Goal: Communication & Community: Answer question/provide support

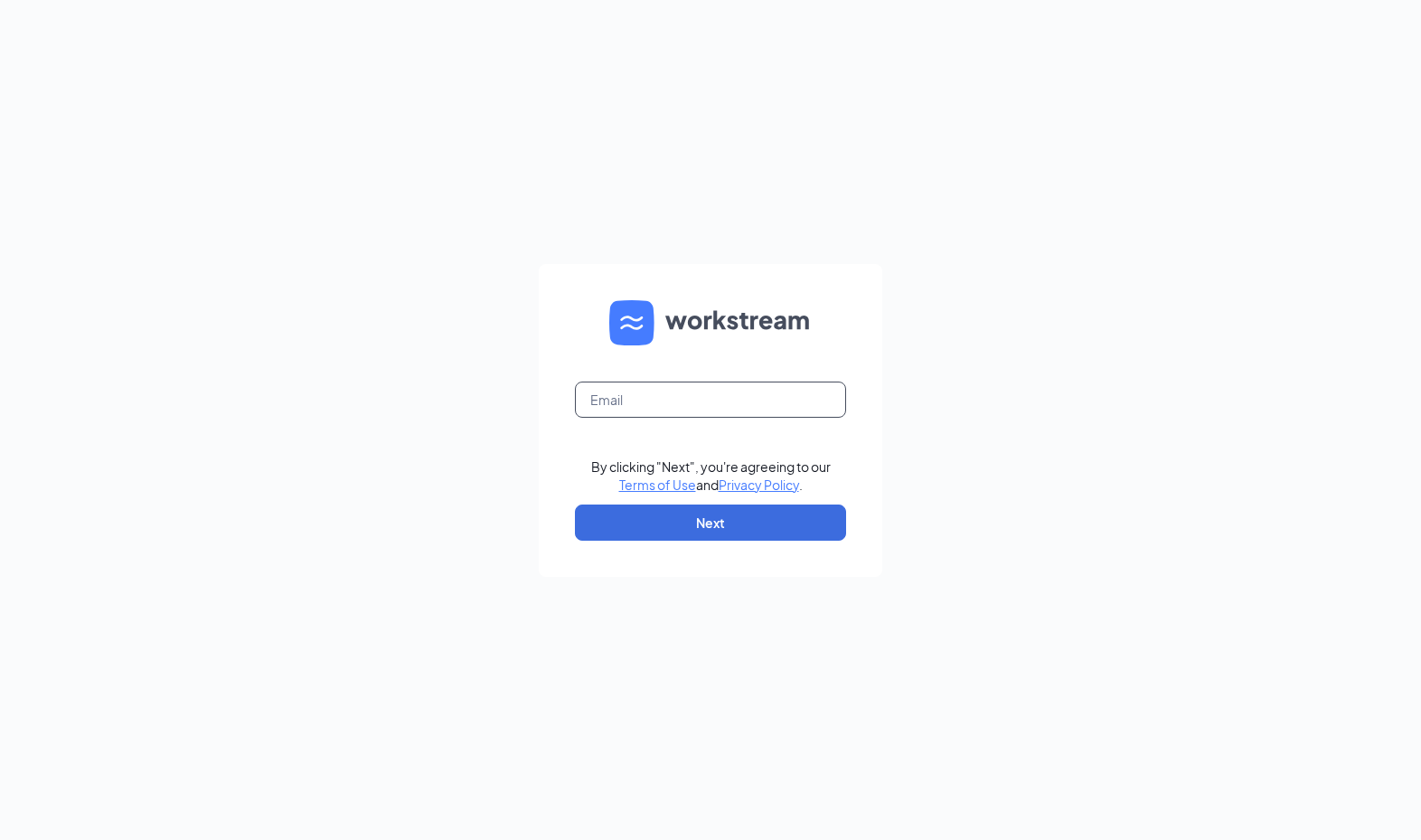
click at [793, 385] on input "text" at bounding box center [710, 399] width 271 height 36
type input "[EMAIL_ADDRESS][PERSON_NAME][DOMAIN_NAME]"
click at [760, 520] on button "Next" at bounding box center [710, 522] width 271 height 36
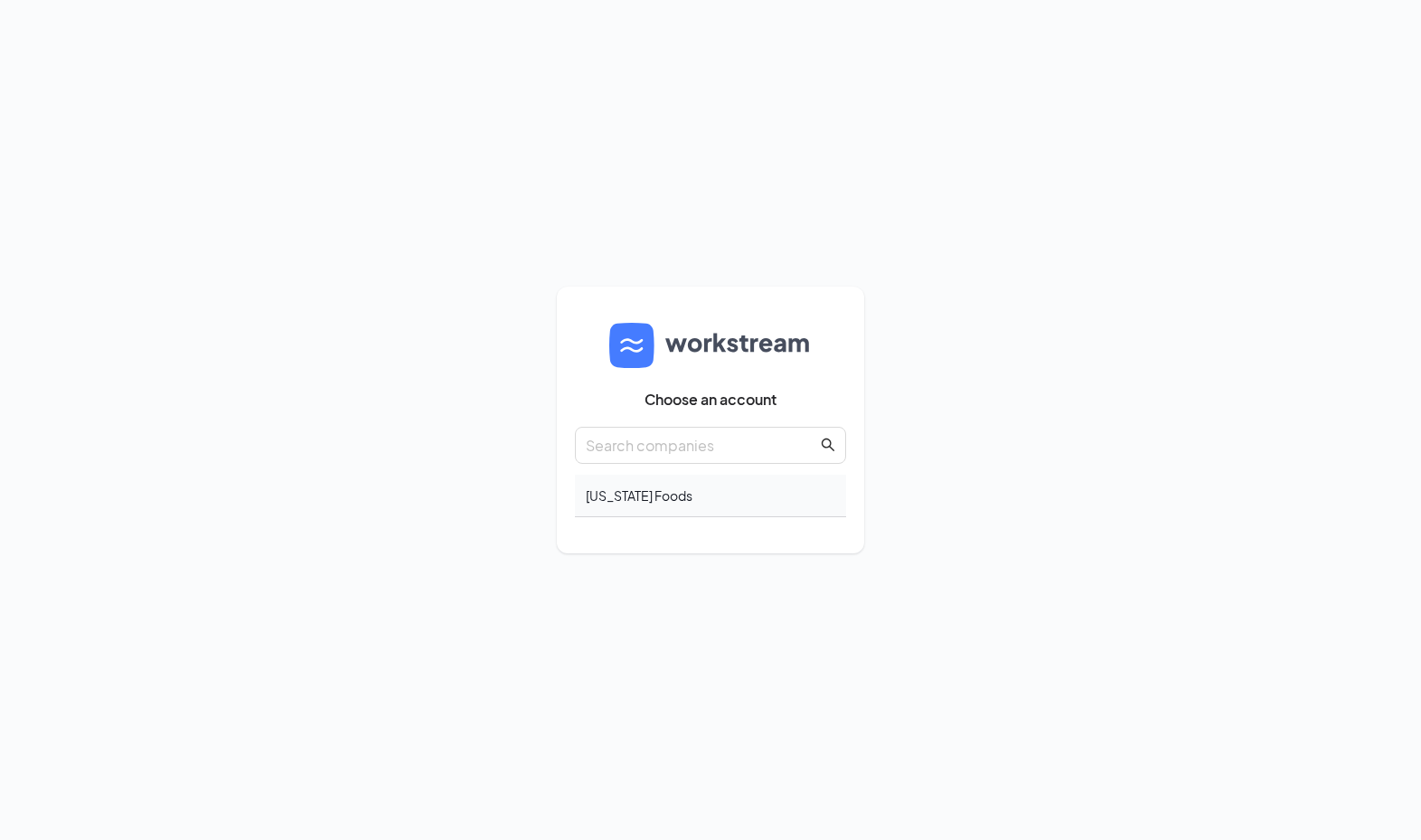
click at [668, 504] on div "Georgia Foods" at bounding box center [710, 496] width 271 height 42
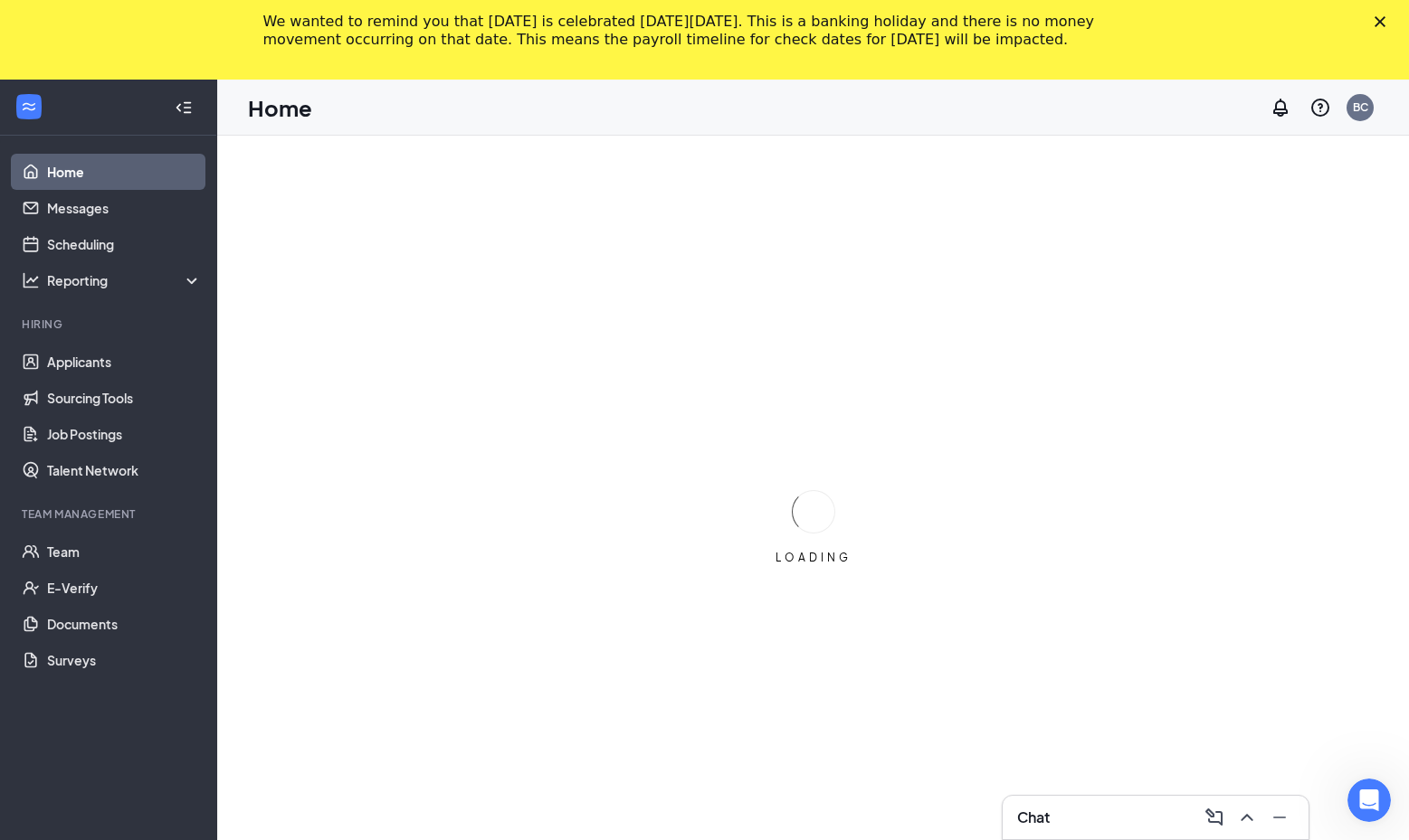
click at [1119, 821] on div "Chat" at bounding box center [1156, 816] width 277 height 28
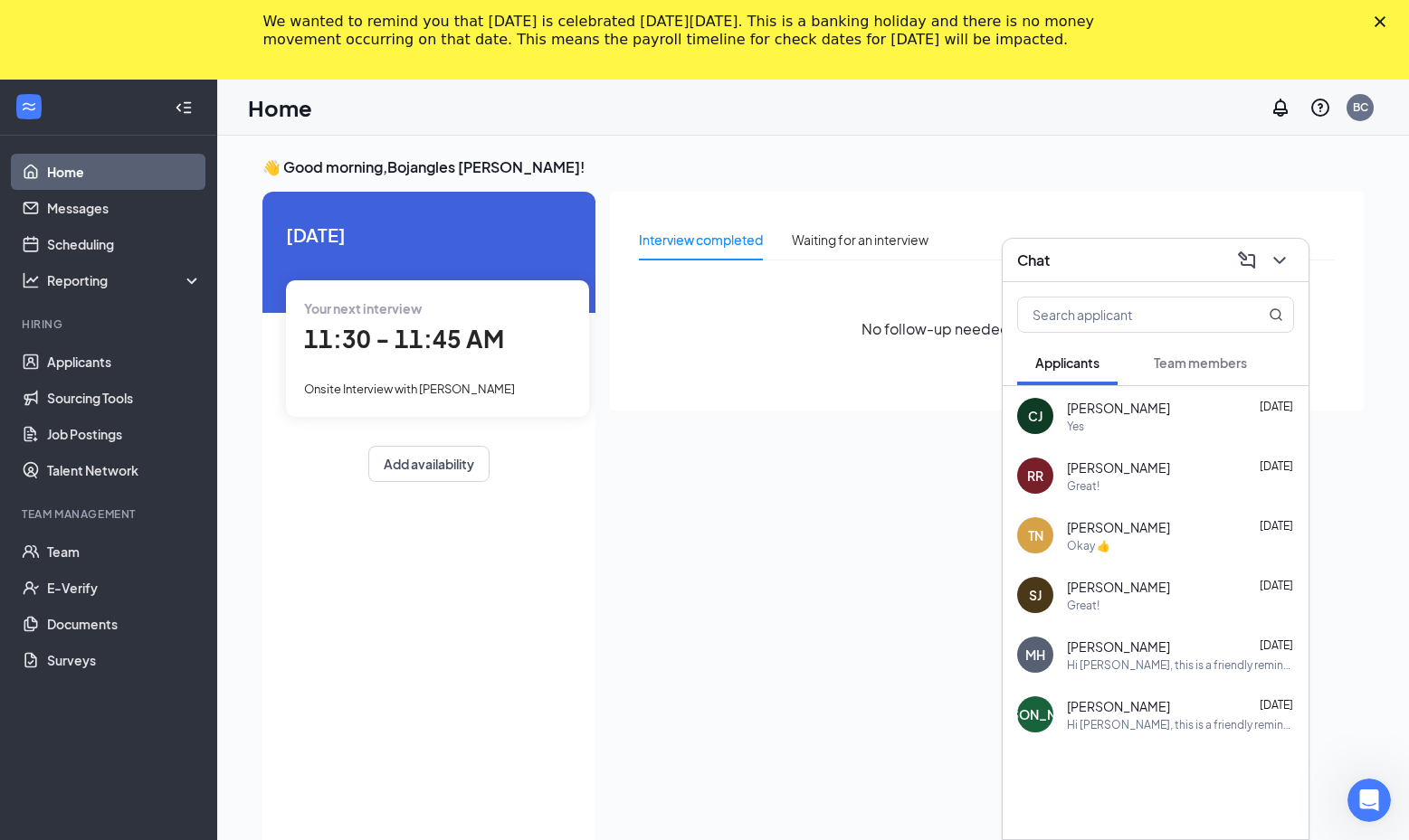
click at [1126, 407] on span "Chris Jean-Baptiste" at bounding box center [1117, 407] width 103 height 18
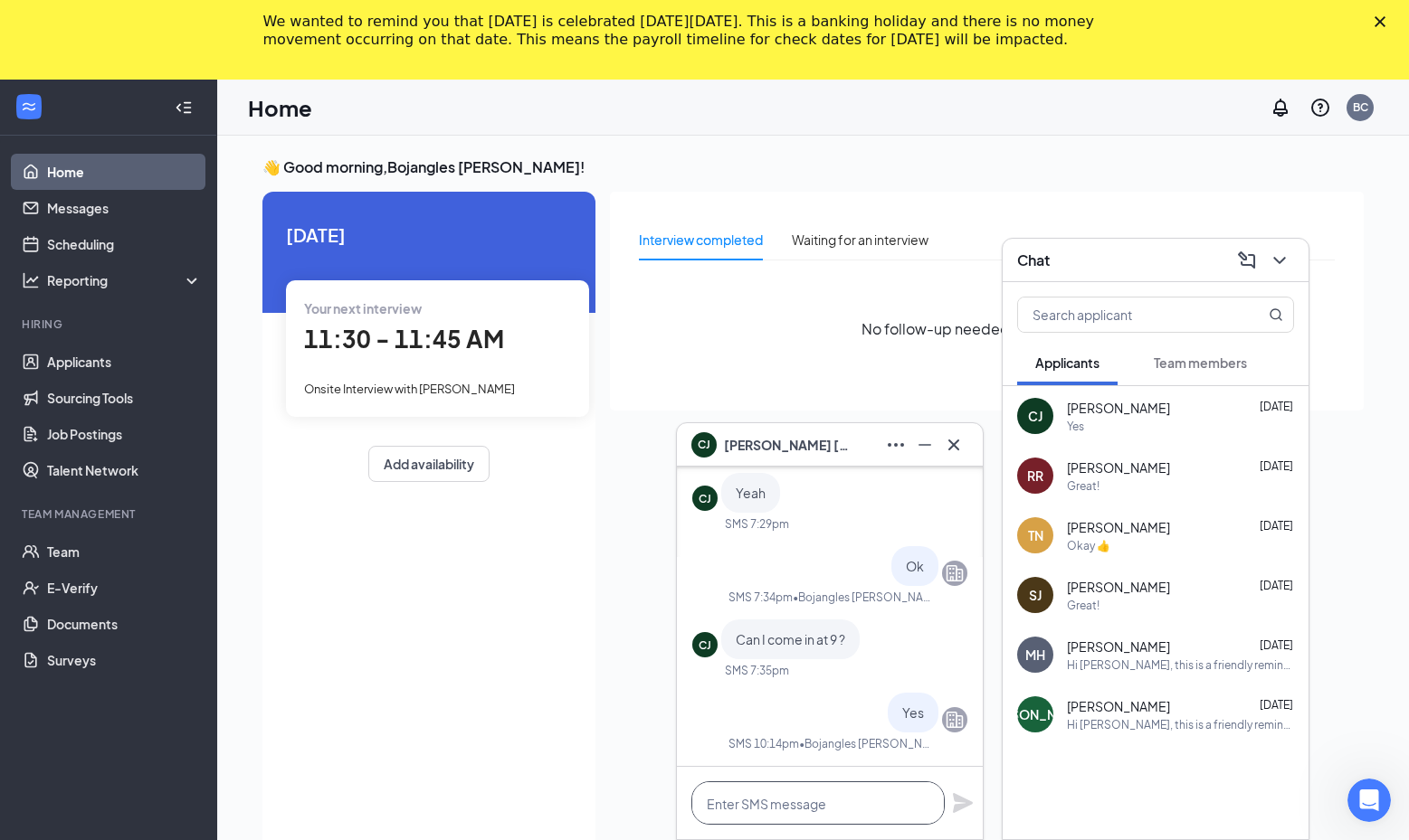
click at [788, 809] on textarea at bounding box center [818, 803] width 253 height 43
type textarea "Can you work this morning ?"
click at [955, 804] on icon "Plane" at bounding box center [962, 803] width 22 height 22
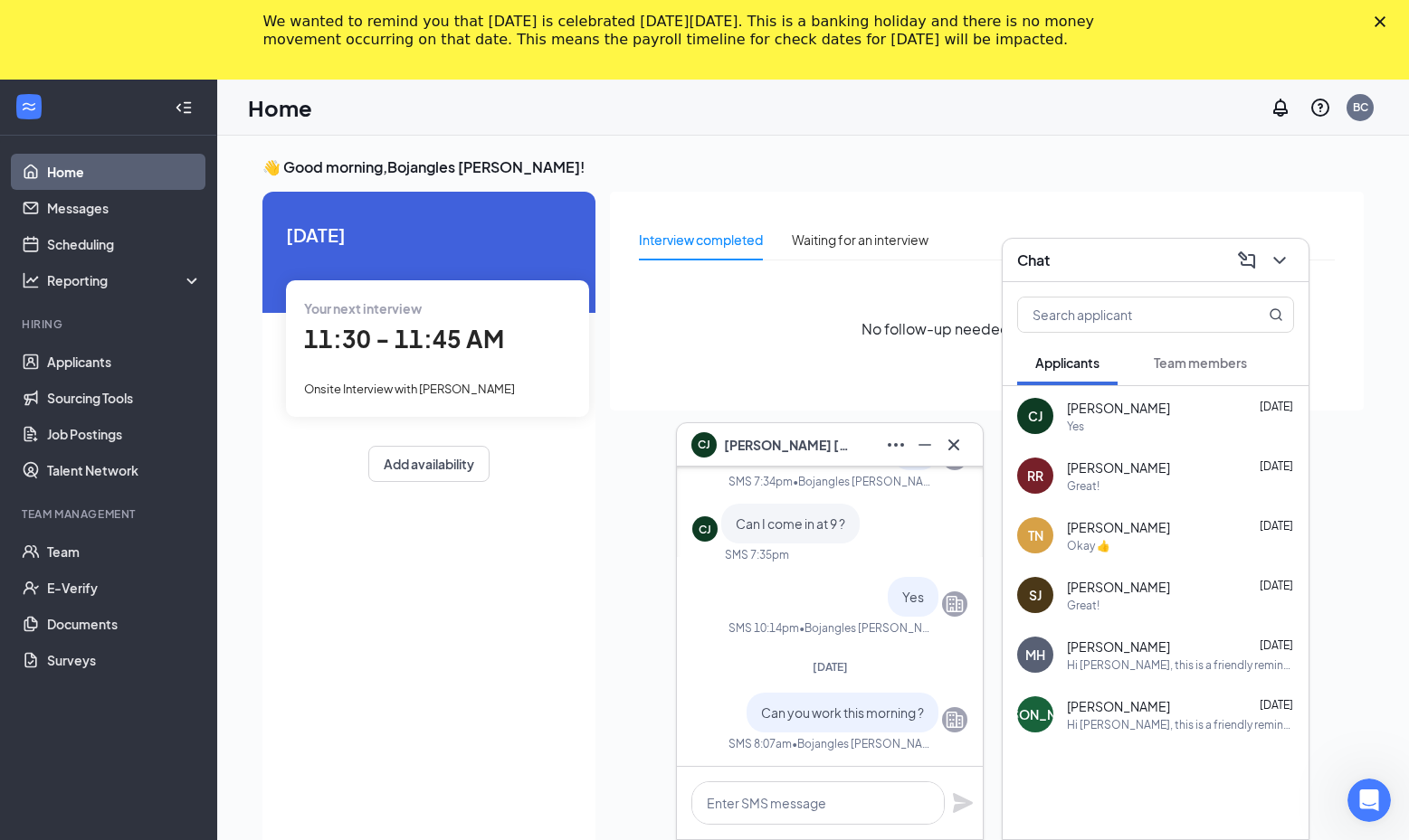
click at [1213, 362] on span "Team members" at bounding box center [1200, 362] width 93 height 17
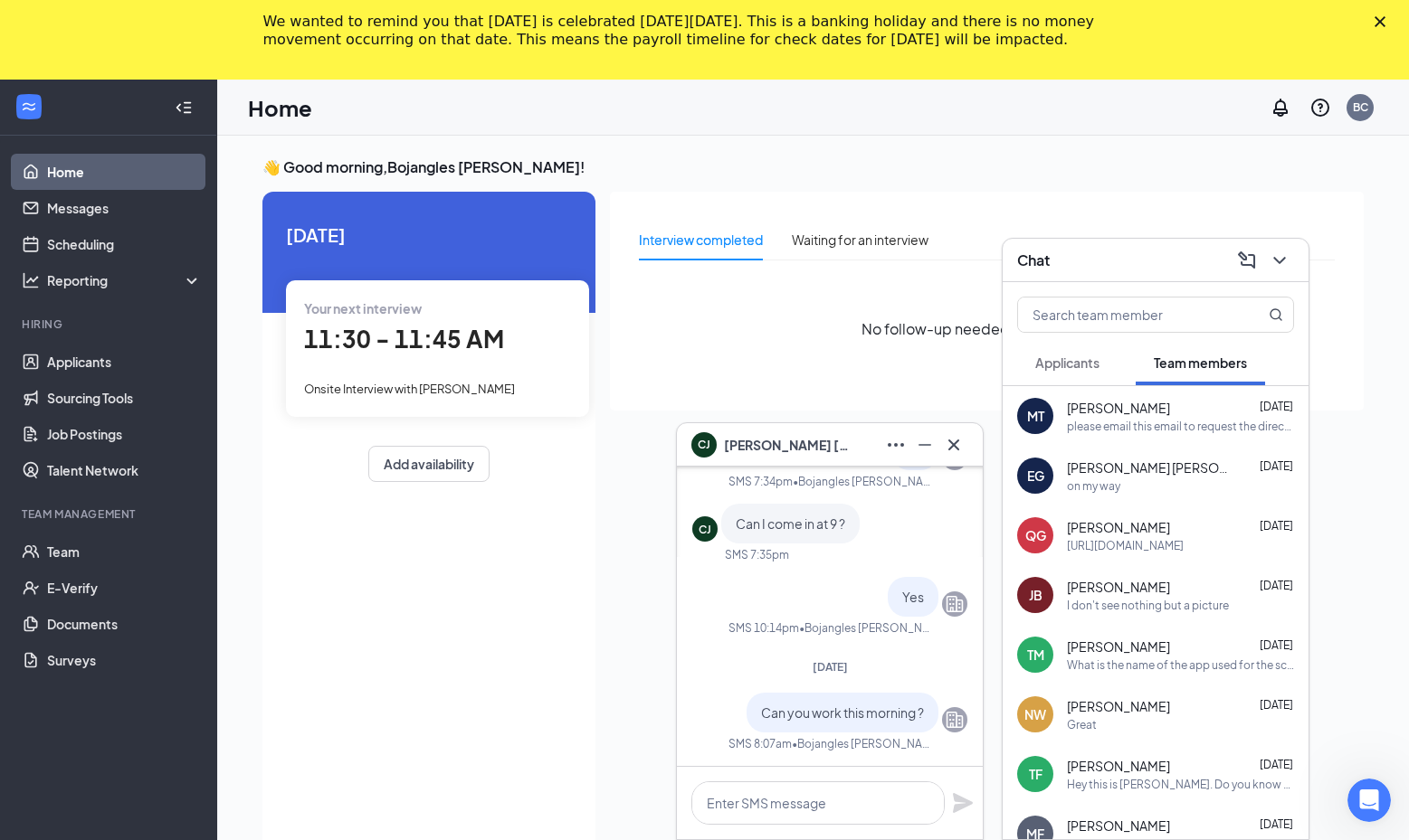
click at [1121, 461] on span "Emilianna Galvan" at bounding box center [1148, 467] width 163 height 18
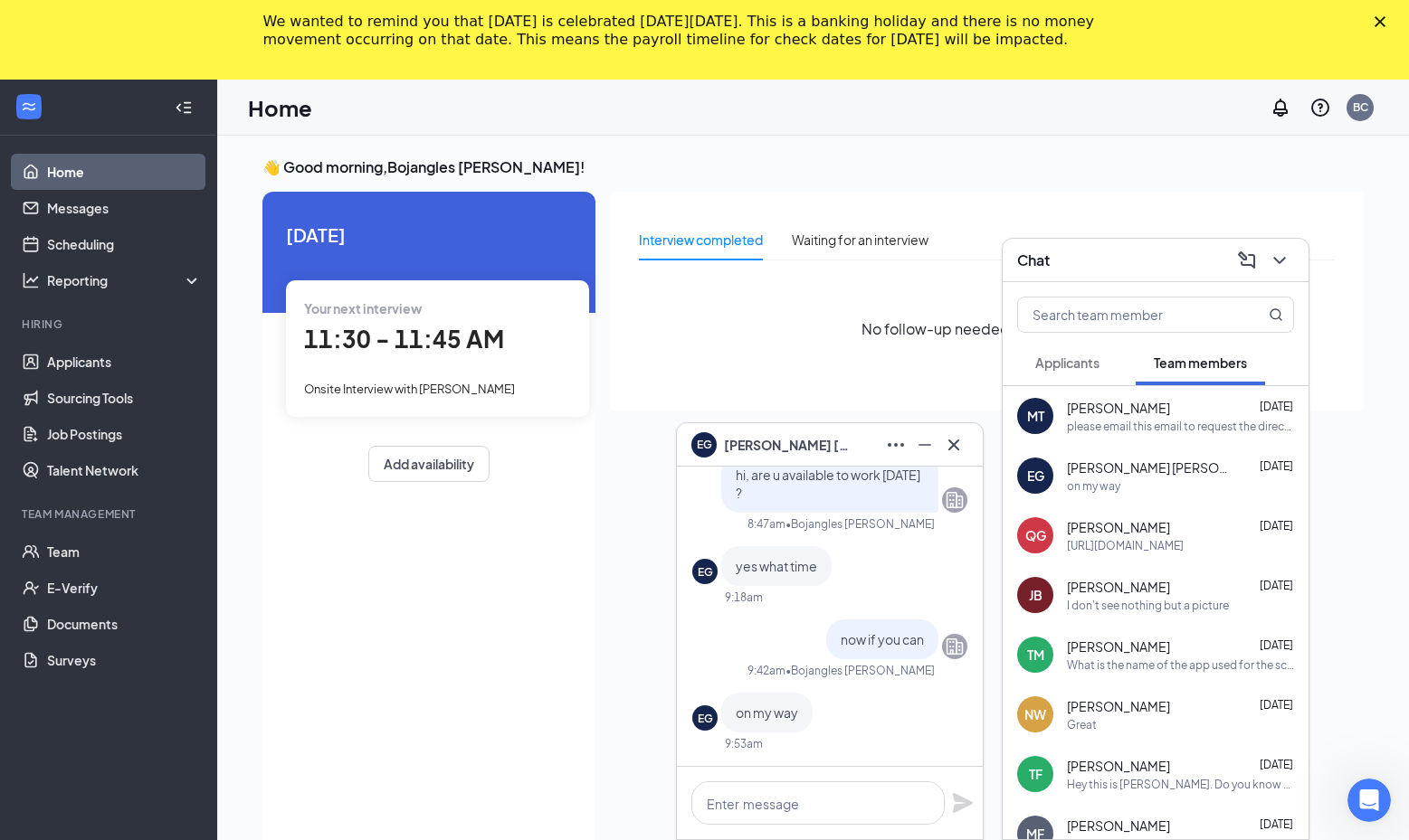
click at [1071, 356] on span "Applicants" at bounding box center [1066, 362] width 64 height 17
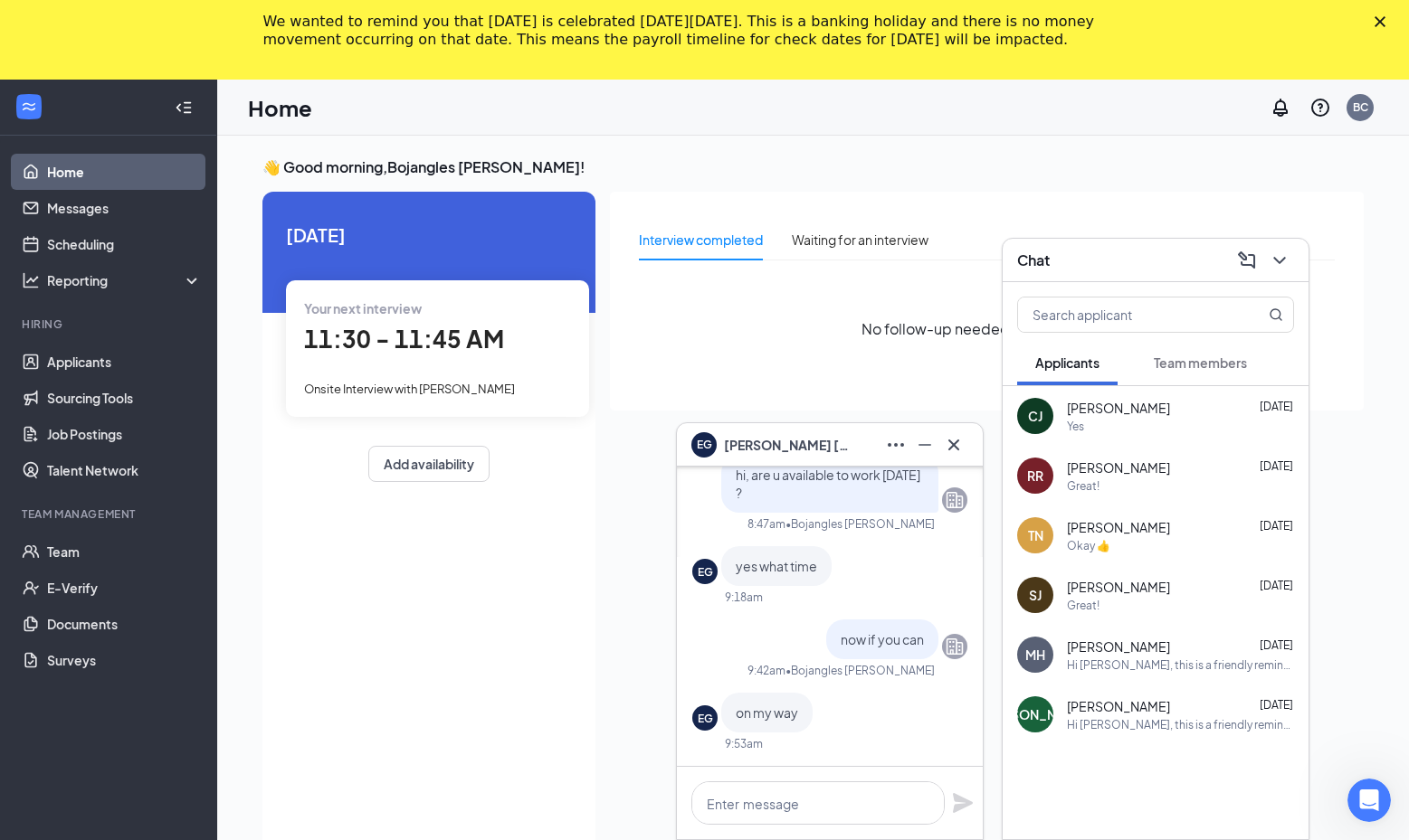
click at [1144, 424] on div "Yes" at bounding box center [1179, 427] width 227 height 16
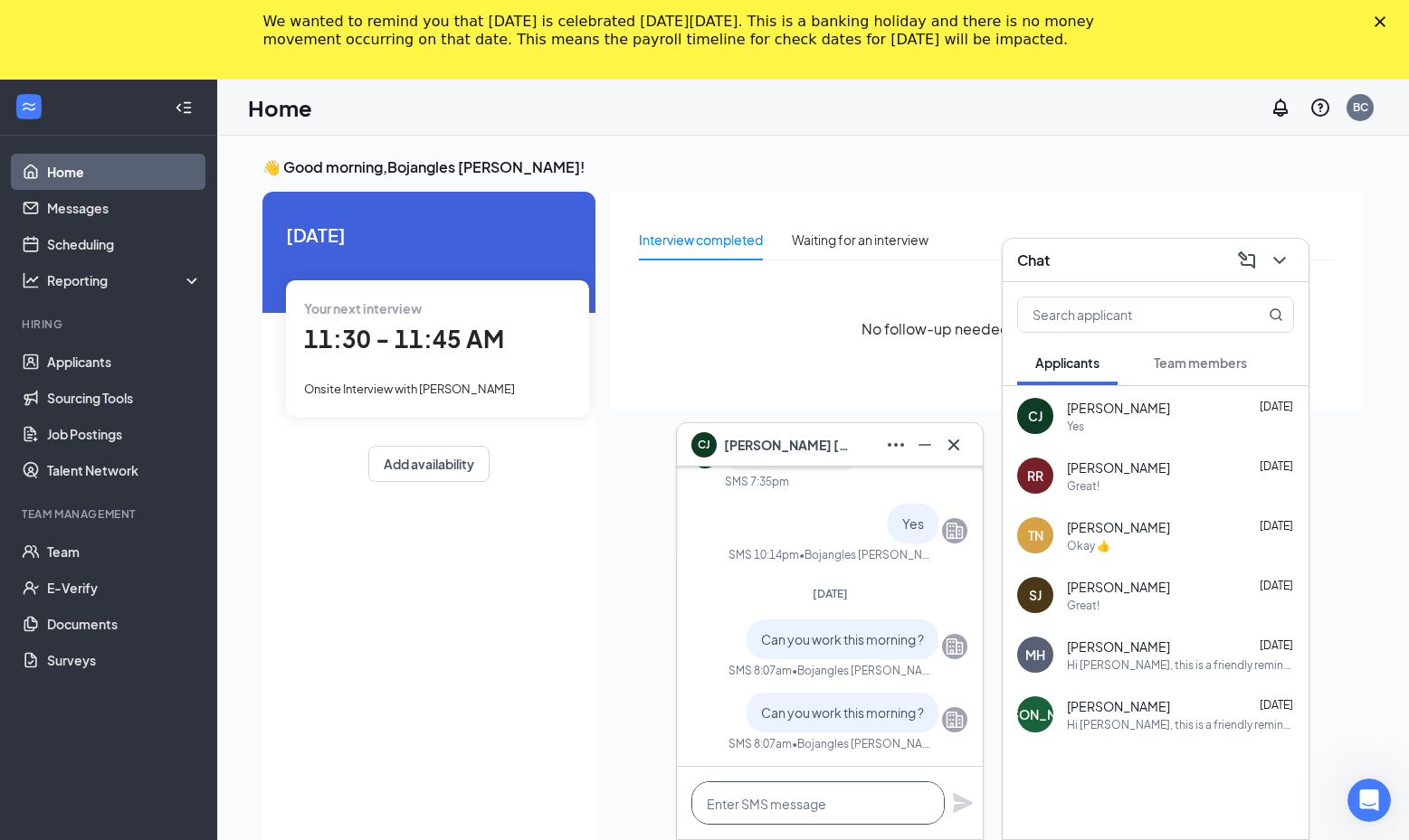
click at [830, 797] on textarea at bounding box center [818, 803] width 253 height 43
click at [960, 453] on icon "Cross" at bounding box center [953, 445] width 22 height 22
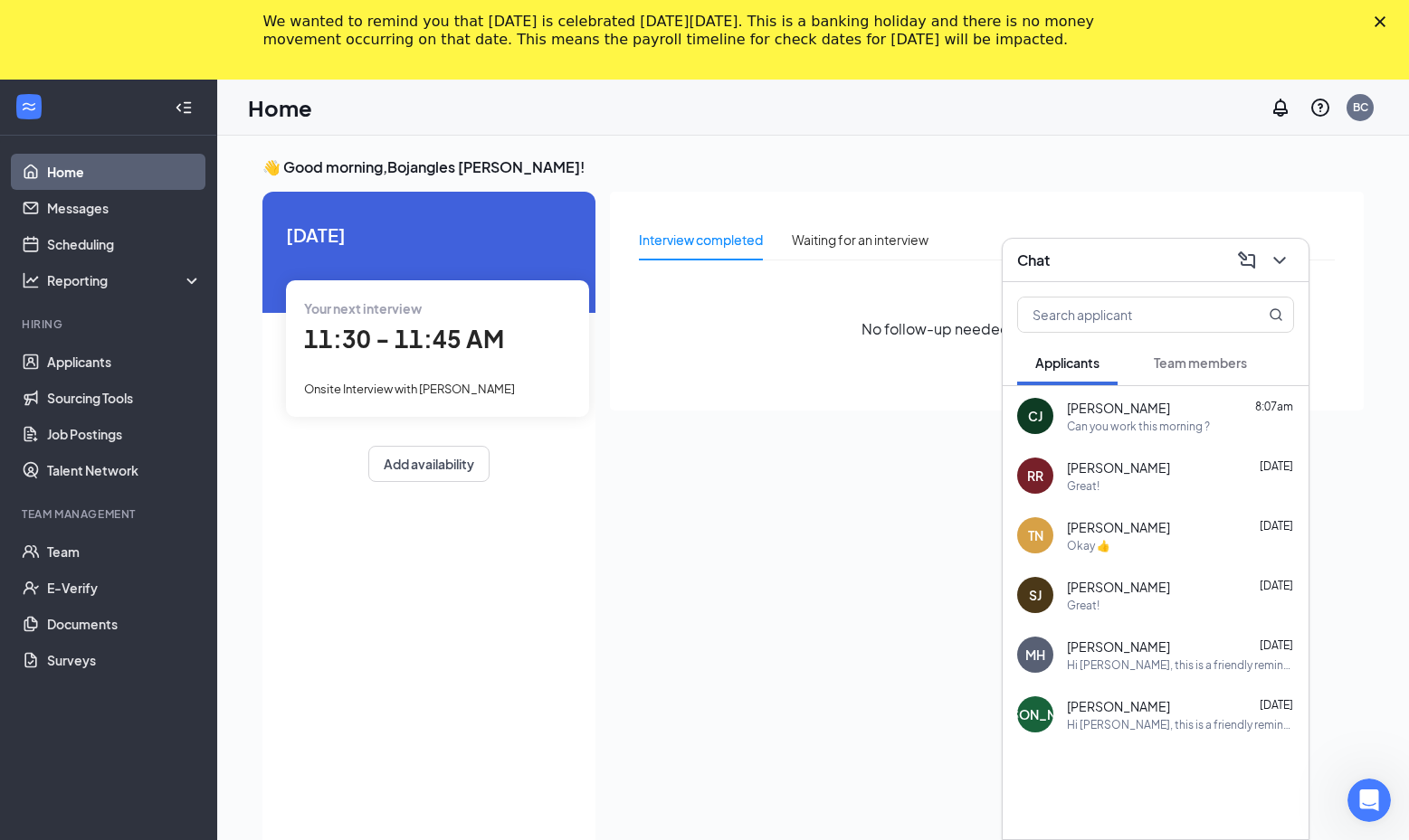
click at [1206, 346] on button "Team members" at bounding box center [1200, 362] width 130 height 45
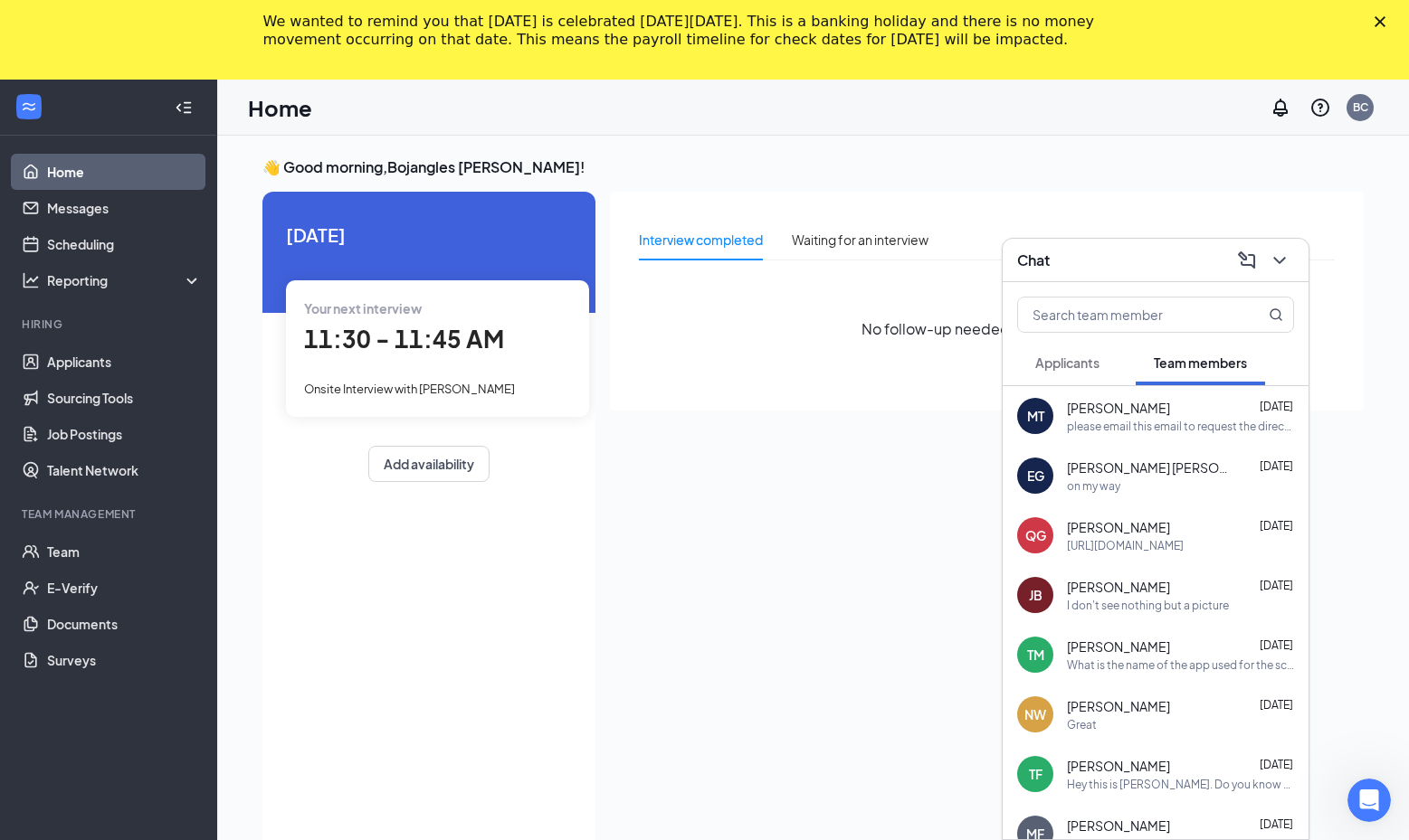
click at [1114, 414] on span "Markel Taylor" at bounding box center [1117, 407] width 103 height 18
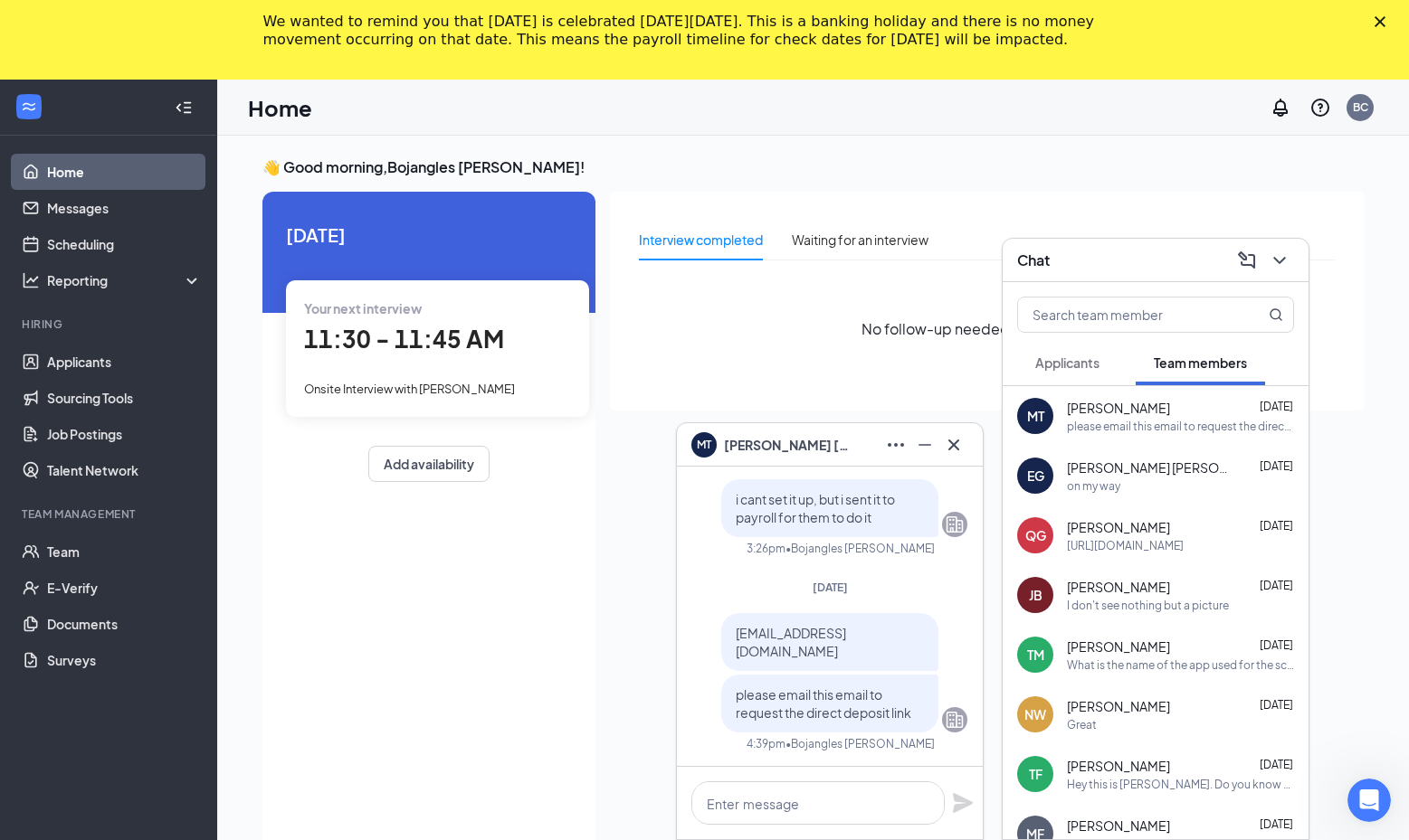
click at [1094, 367] on span "Applicants" at bounding box center [1066, 362] width 64 height 17
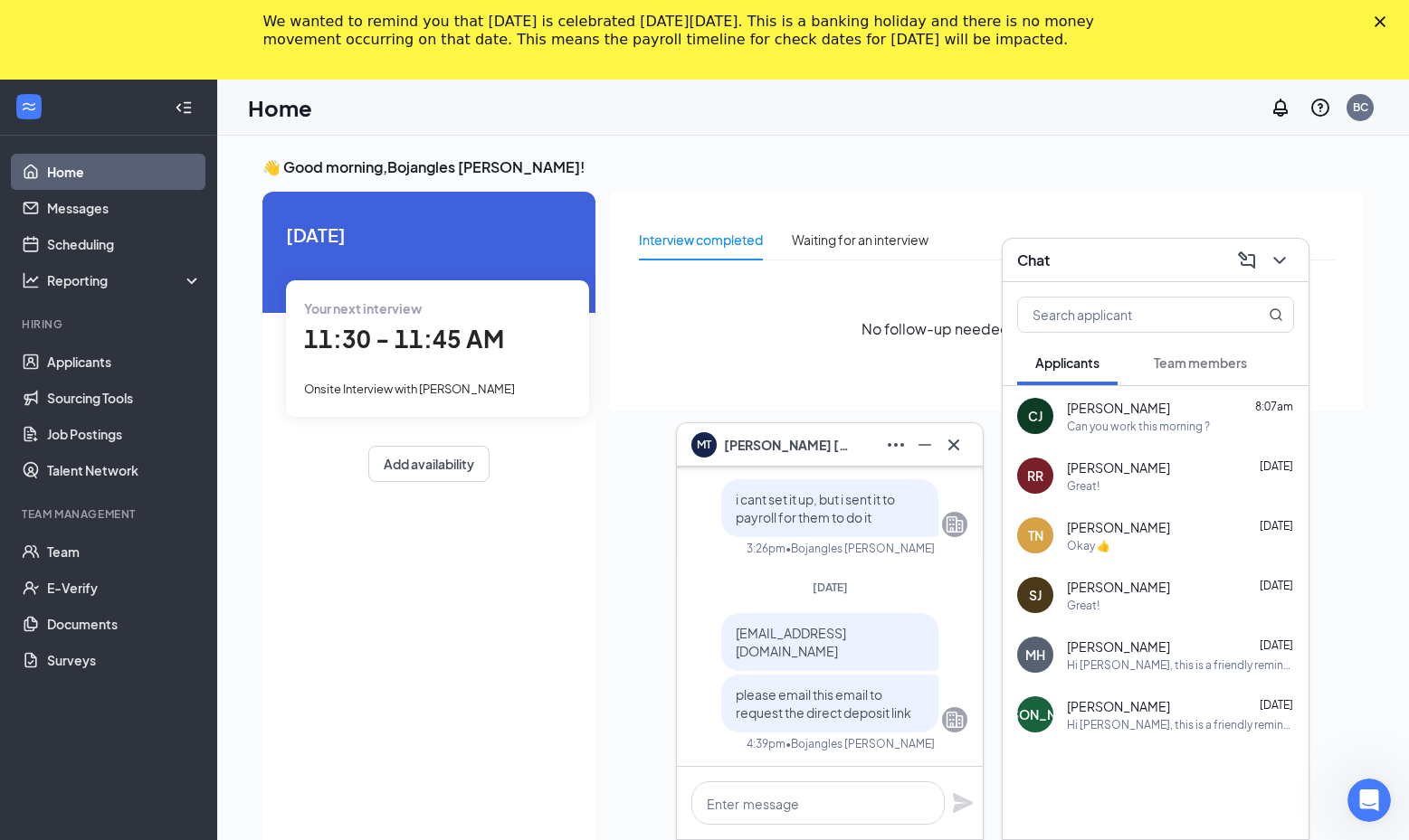
click at [1131, 411] on span "Chris Jean-Baptiste" at bounding box center [1117, 407] width 103 height 18
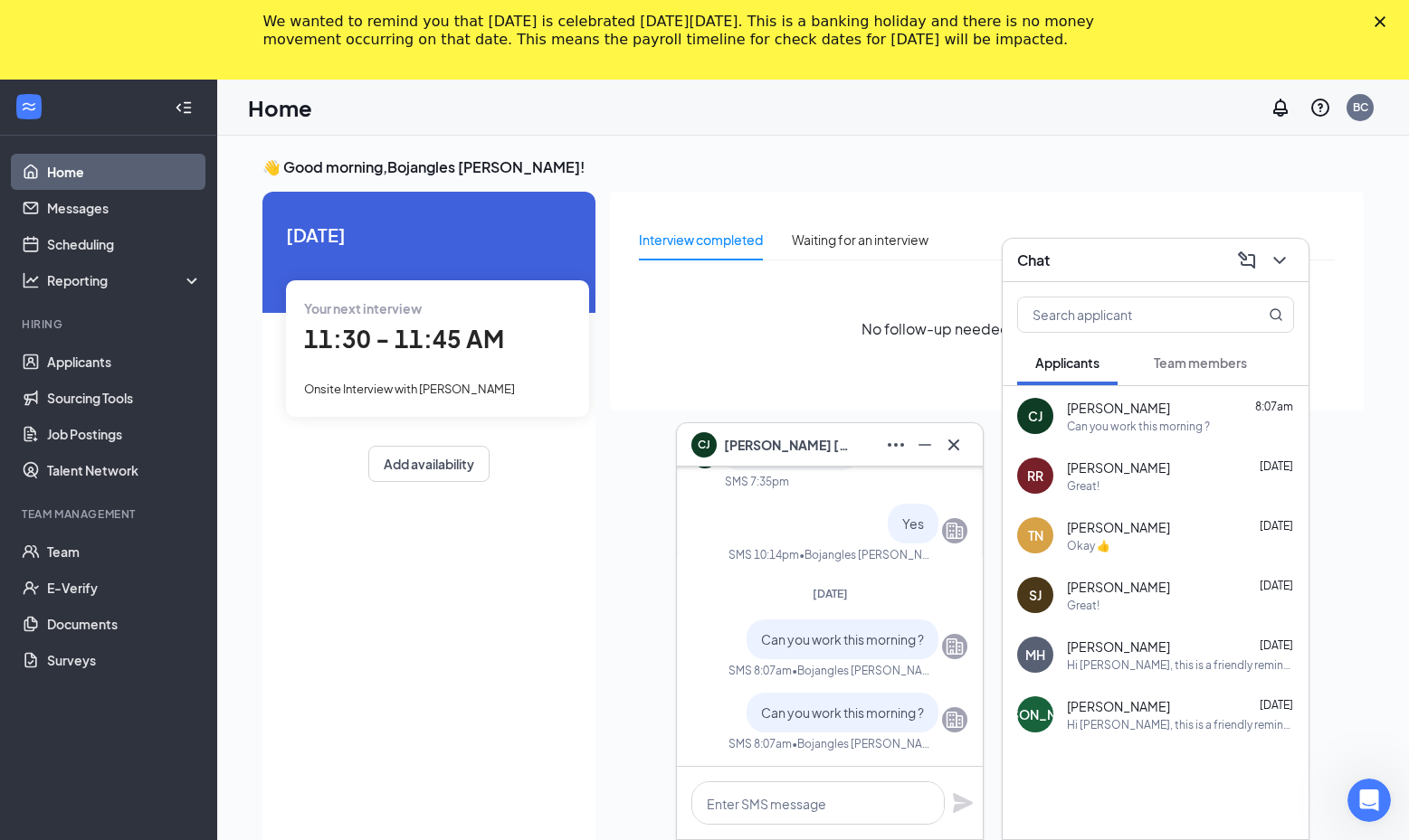
click at [1155, 364] on span "Team members" at bounding box center [1200, 362] width 93 height 17
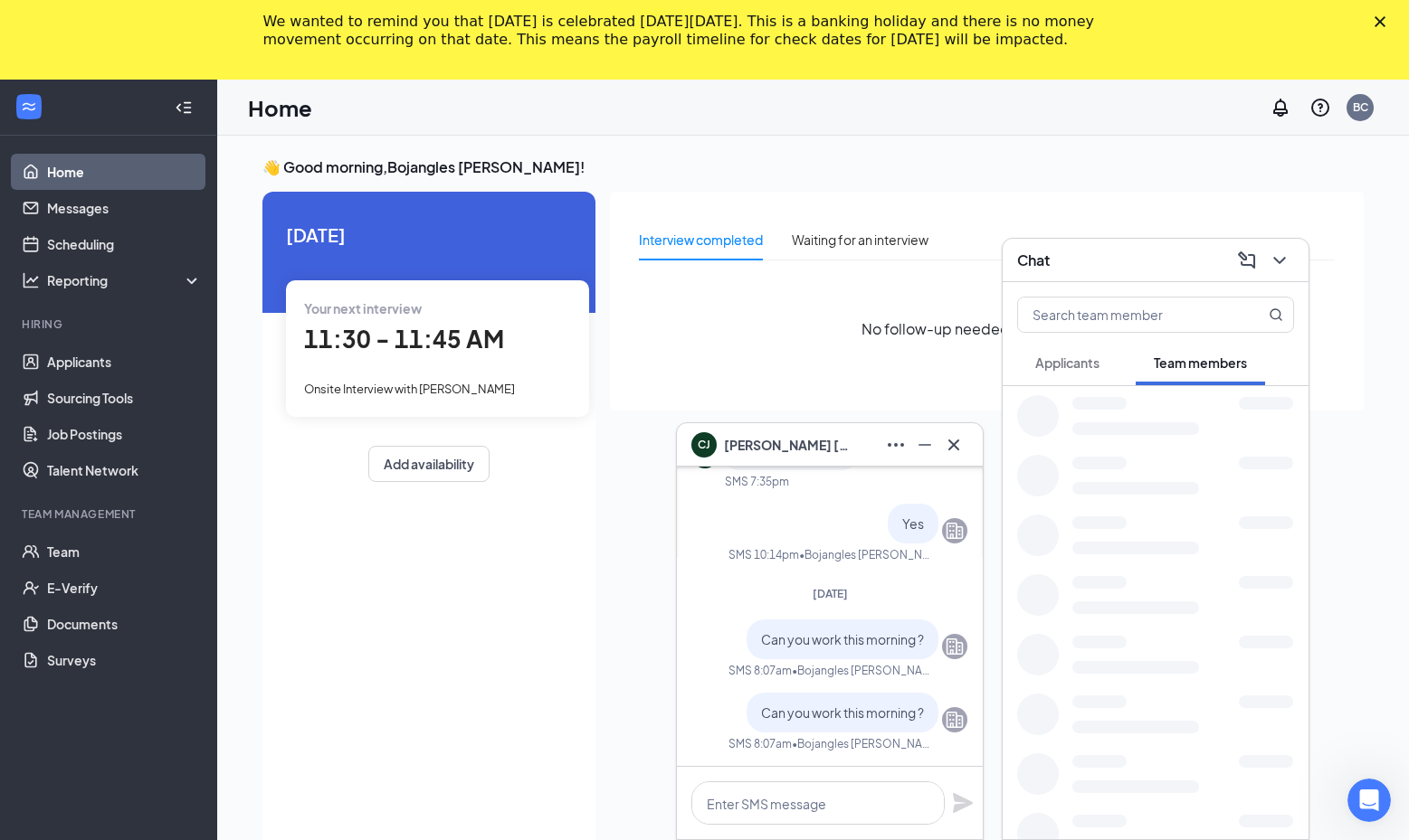
drag, startPoint x: 1162, startPoint y: 368, endPoint x: 1170, endPoint y: 374, distance: 10.0
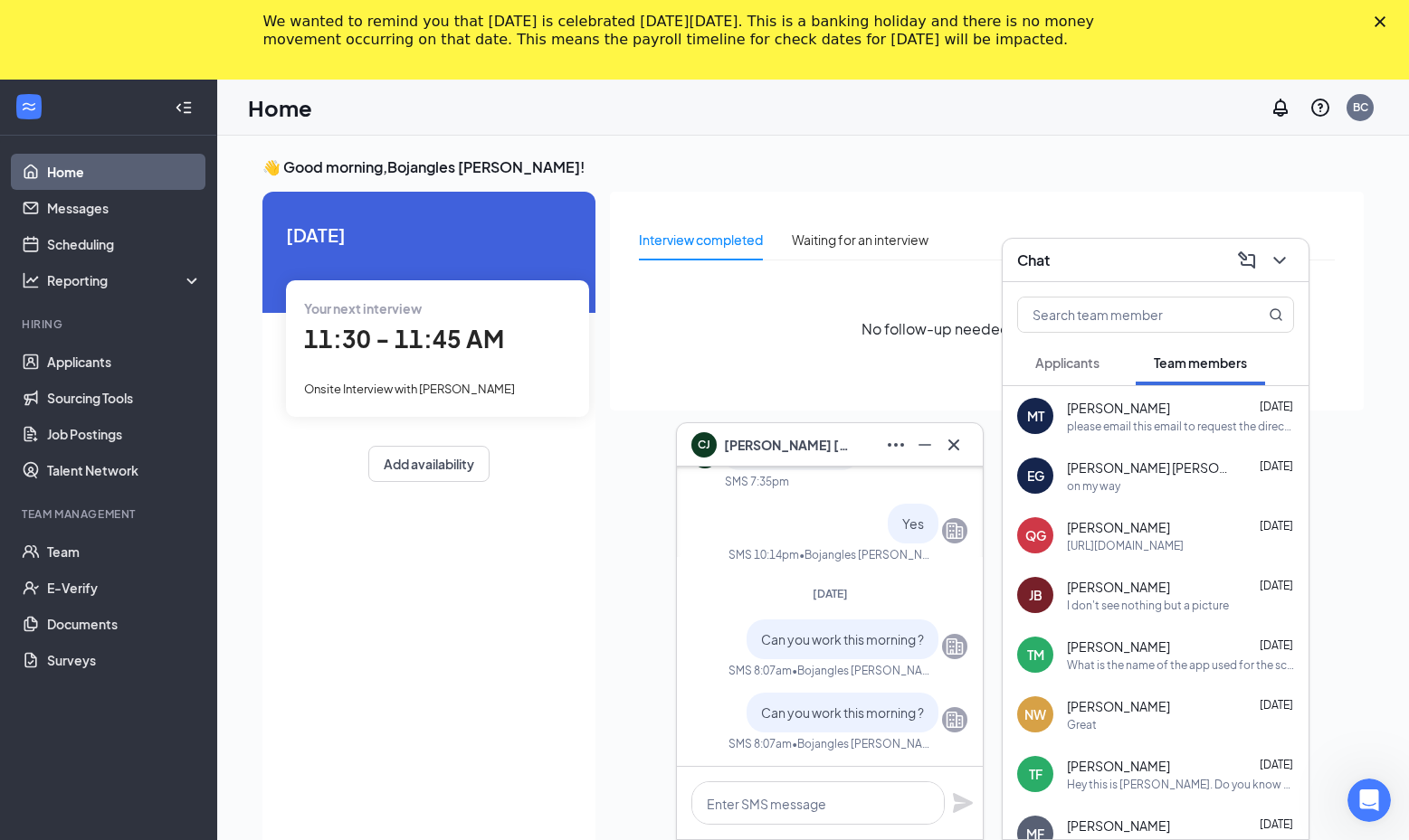
drag, startPoint x: 1170, startPoint y: 374, endPoint x: 1266, endPoint y: 352, distance: 98.5
click at [1265, 352] on button "Team members" at bounding box center [1200, 362] width 130 height 45
click at [1111, 487] on div "on my way" at bounding box center [1093, 486] width 53 height 16
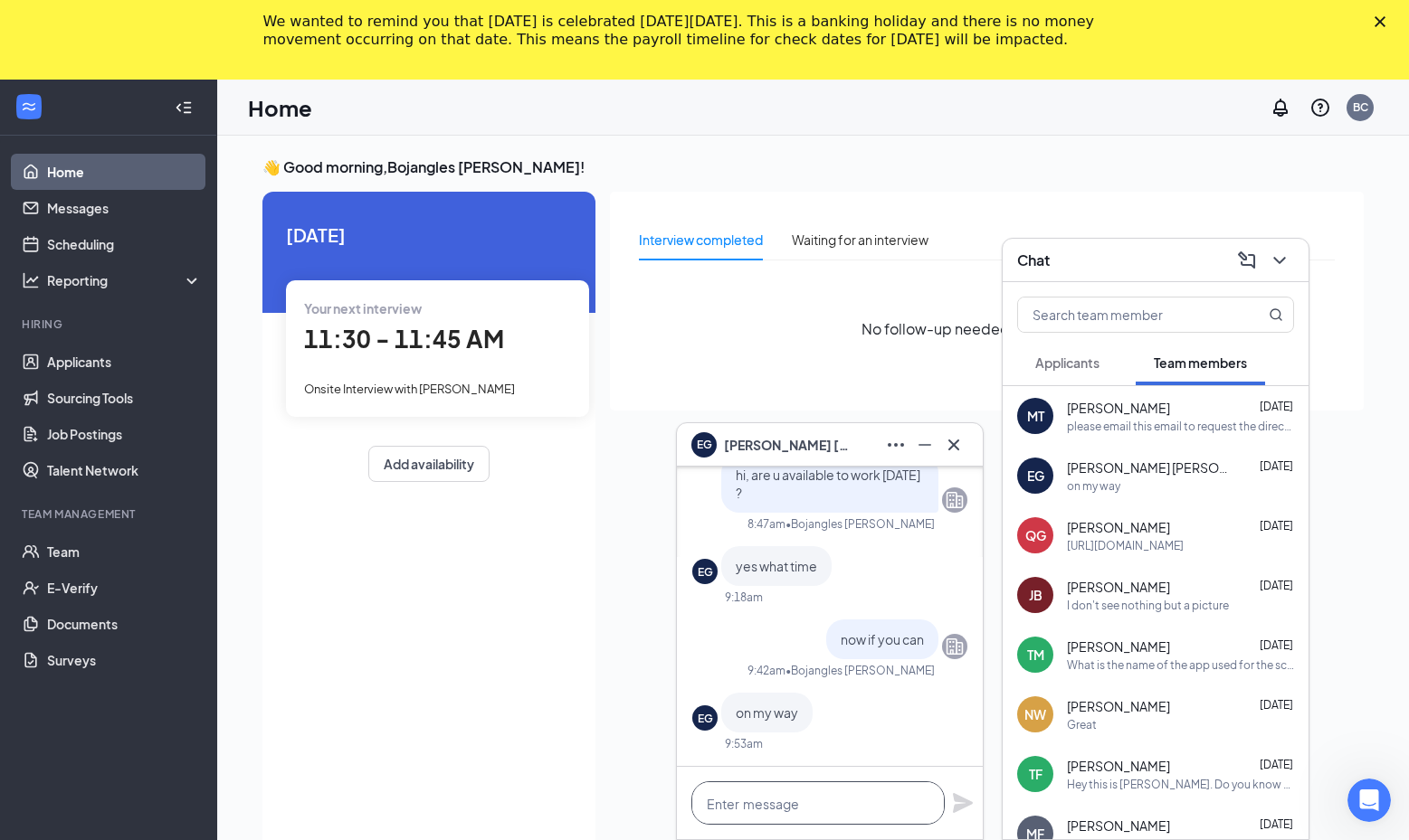
click at [839, 812] on textarea at bounding box center [818, 803] width 253 height 43
type textarea "gm, can you work this morning ?"
click at [966, 811] on icon "Plane" at bounding box center [962, 803] width 22 height 22
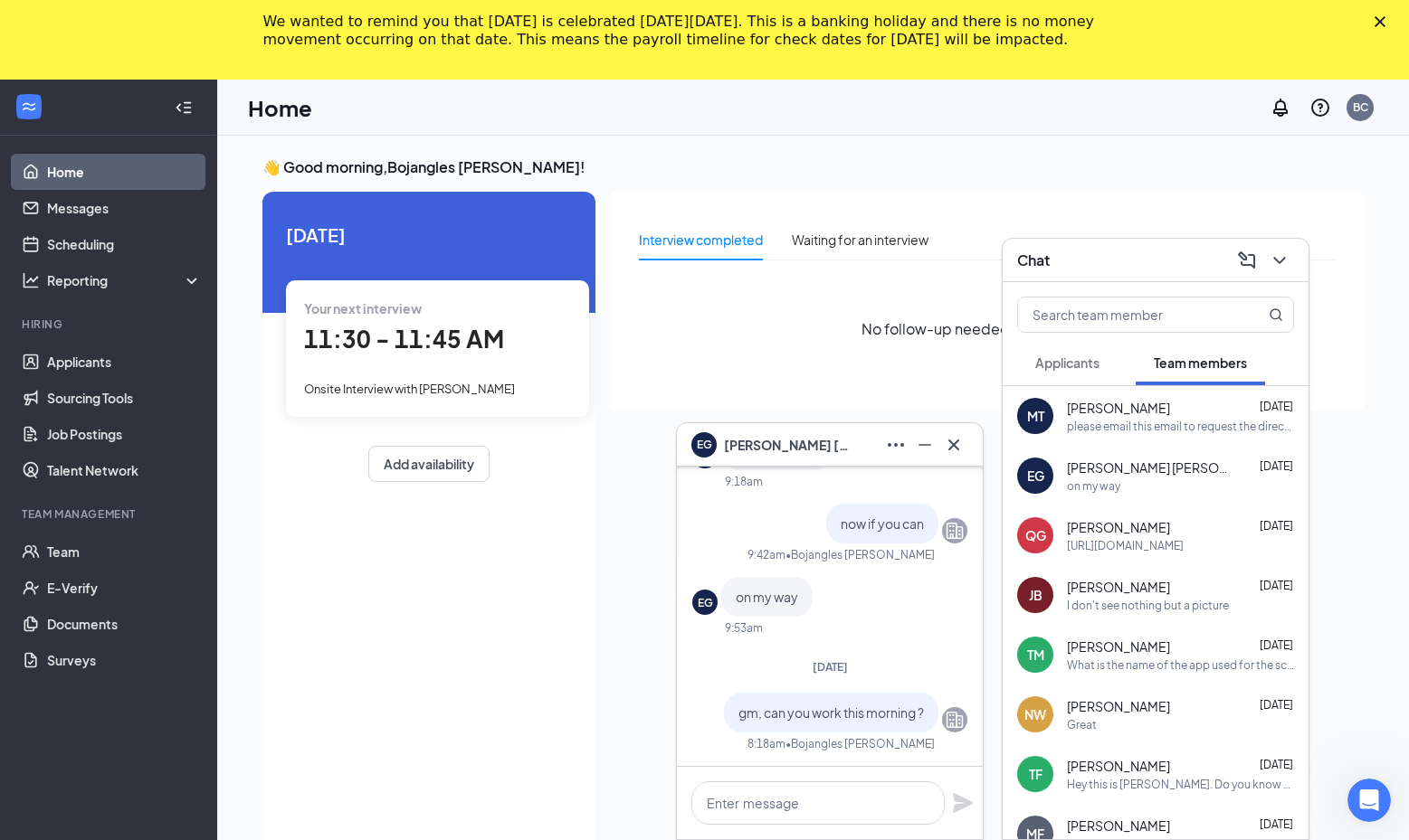
click at [1057, 364] on span "Applicants" at bounding box center [1066, 362] width 64 height 17
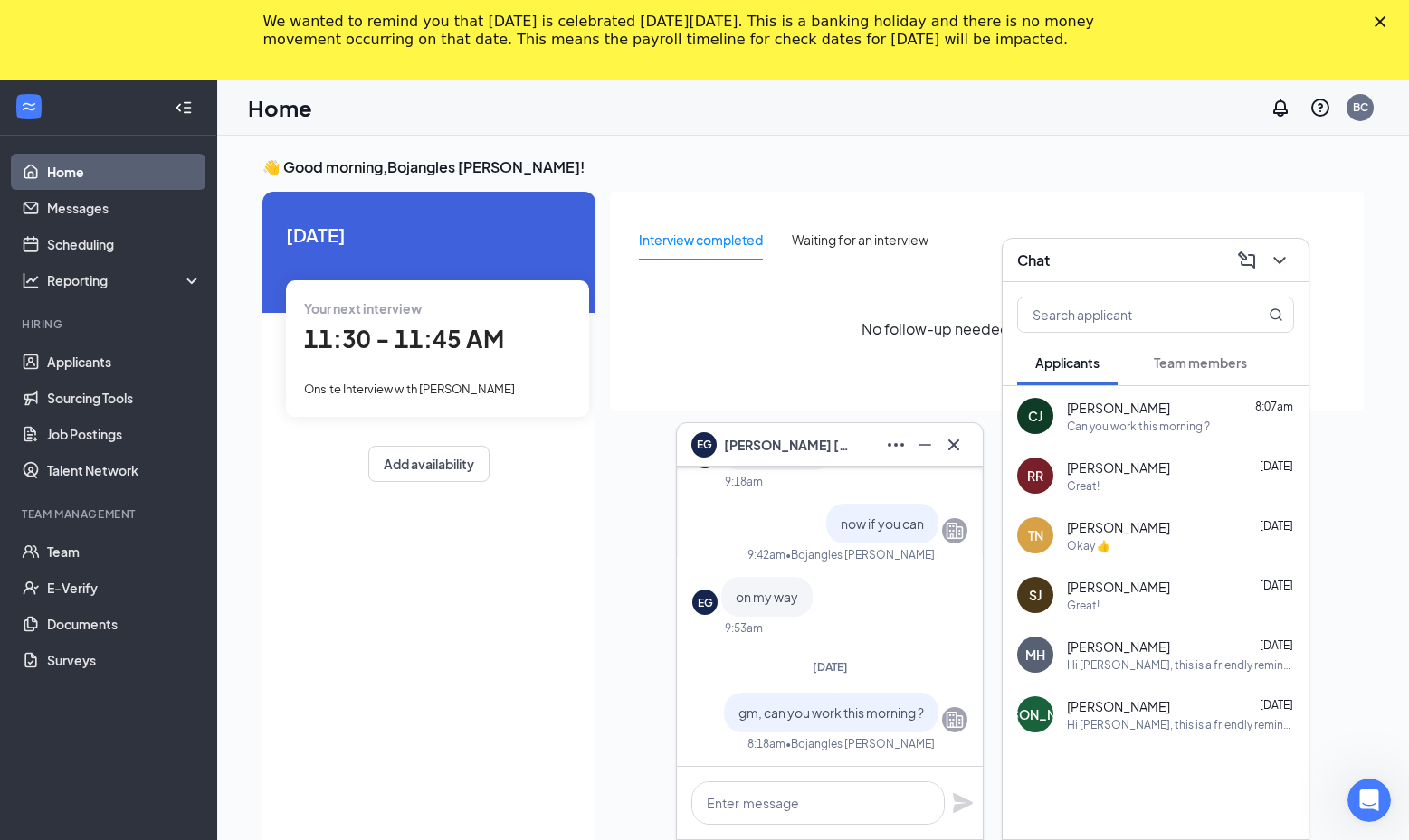
click at [1098, 413] on span "Chris Jean-Baptiste" at bounding box center [1117, 407] width 103 height 18
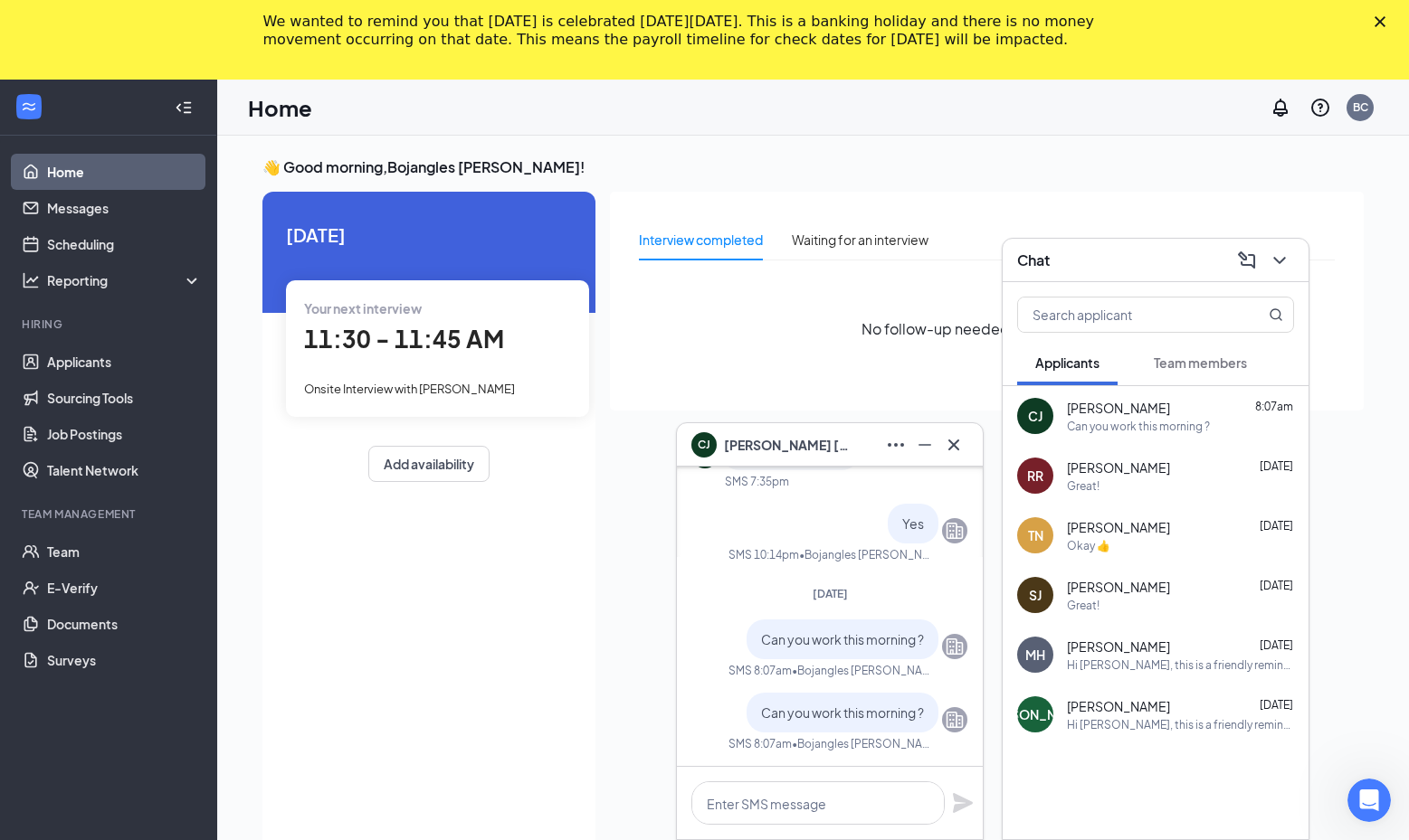
click at [1170, 361] on span "Team members" at bounding box center [1200, 362] width 93 height 17
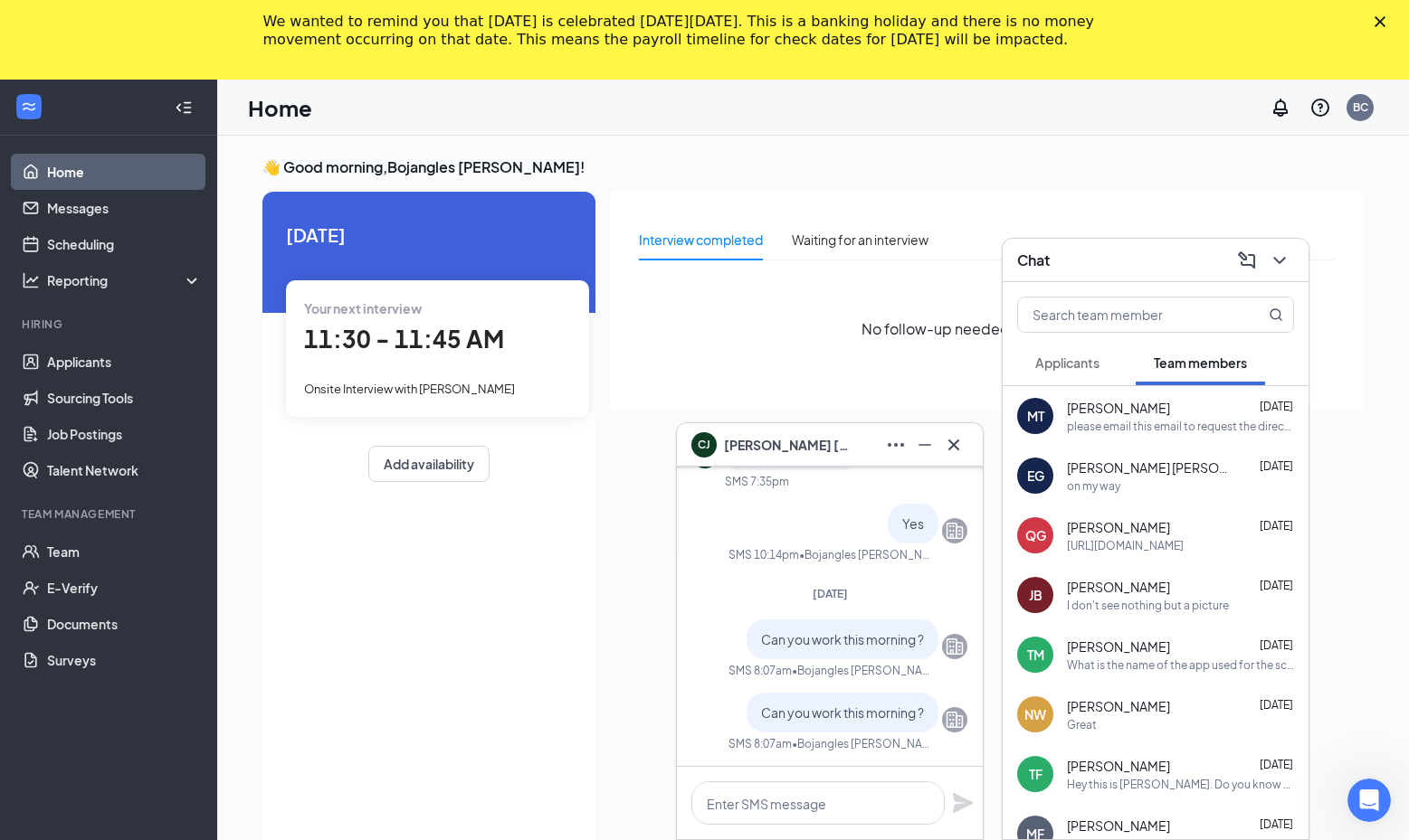
click at [1094, 367] on span "Applicants" at bounding box center [1066, 362] width 64 height 17
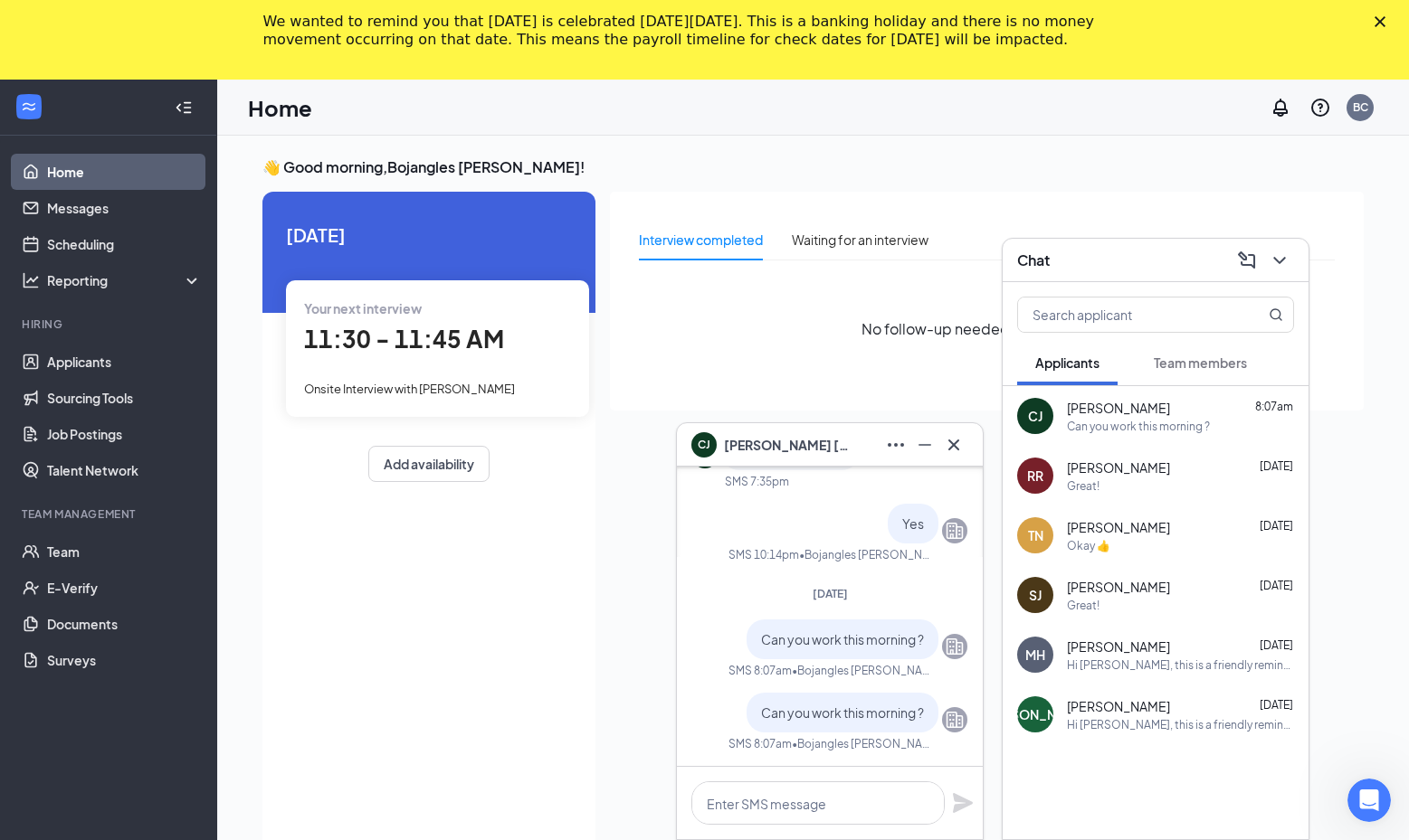
click at [1164, 357] on span "Team members" at bounding box center [1200, 362] width 93 height 17
